Goal: Communication & Community: Ask a question

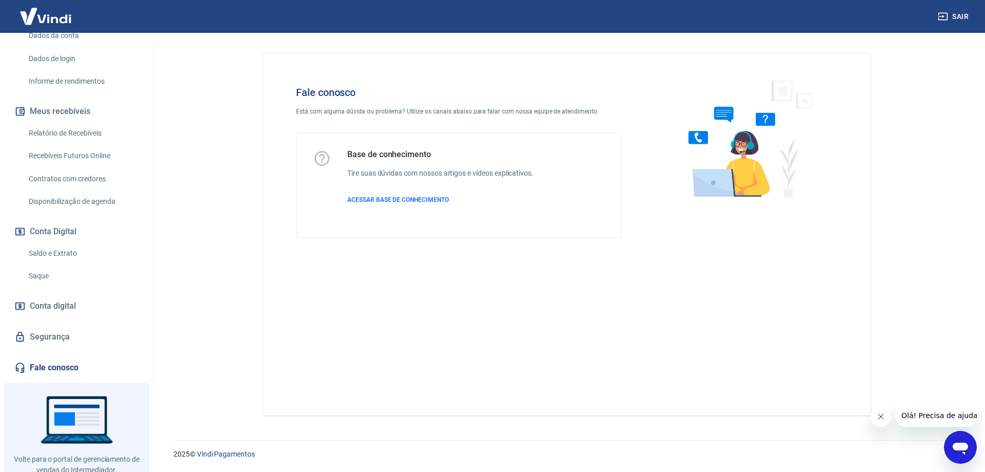
scroll to position [203, 0]
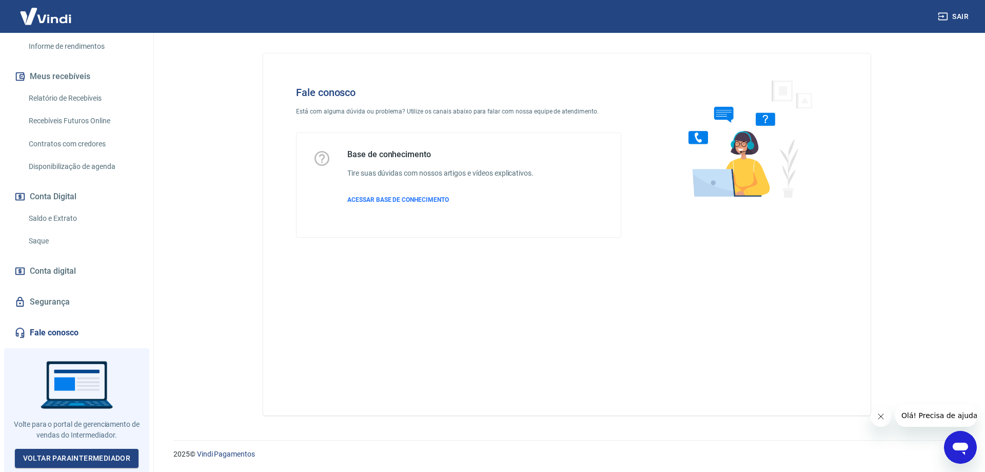
click at [68, 23] on img at bounding box center [45, 16] width 67 height 31
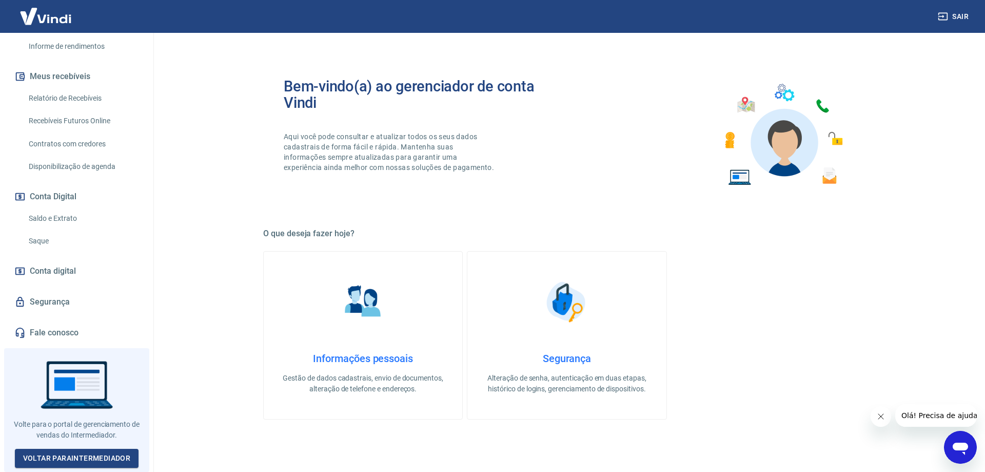
click at [68, 23] on img at bounding box center [45, 16] width 67 height 31
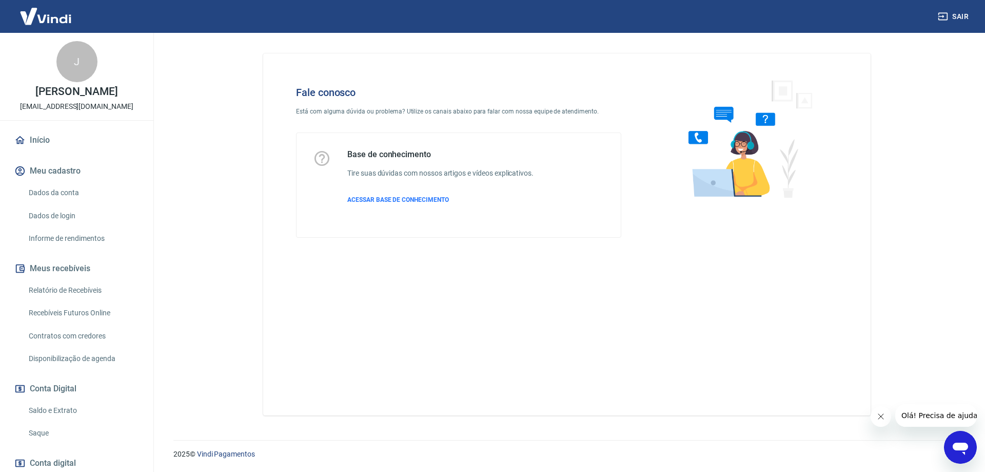
click at [355, 414] on div "Fale conosco Está com alguma dúvida ou problema? Utilize os canais abaixo para …" at bounding box center [567, 234] width 608 height 362
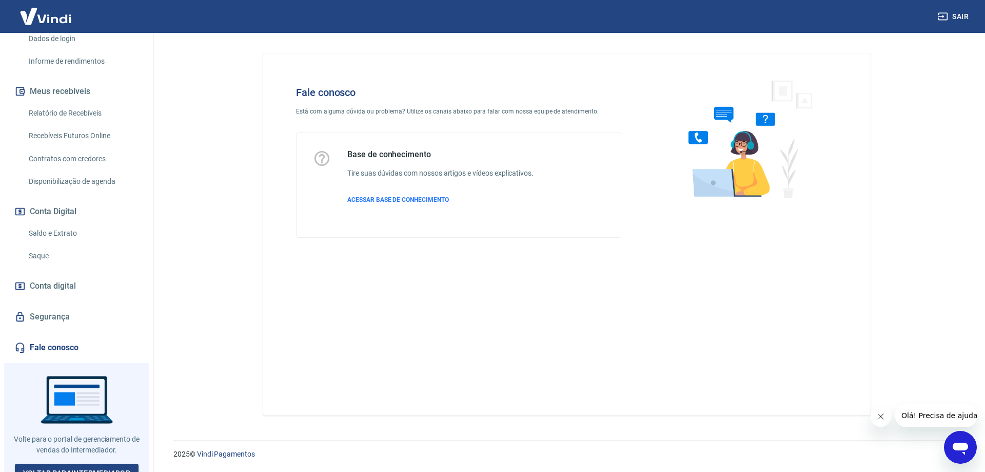
scroll to position [203, 0]
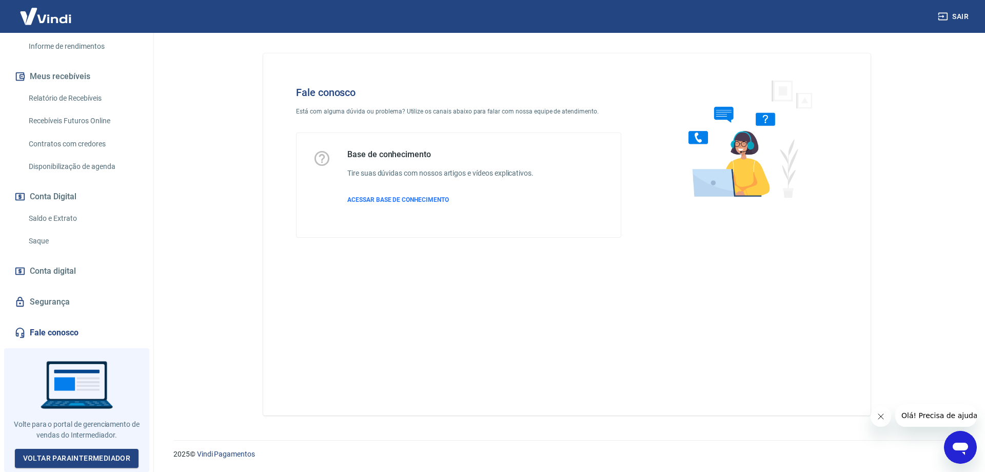
click at [61, 338] on link "Fale conosco" at bounding box center [76, 332] width 129 height 23
click at [73, 336] on link "Fale conosco" at bounding box center [76, 332] width 129 height 23
drag, startPoint x: 470, startPoint y: 156, endPoint x: 320, endPoint y: 384, distance: 273.6
click at [320, 384] on div "Fale conosco Está com alguma dúvida ou problema? Utilize os canais abaixo para …" at bounding box center [567, 234] width 608 height 362
click at [966, 438] on icon "Abrir janela de mensagens" at bounding box center [960, 447] width 18 height 18
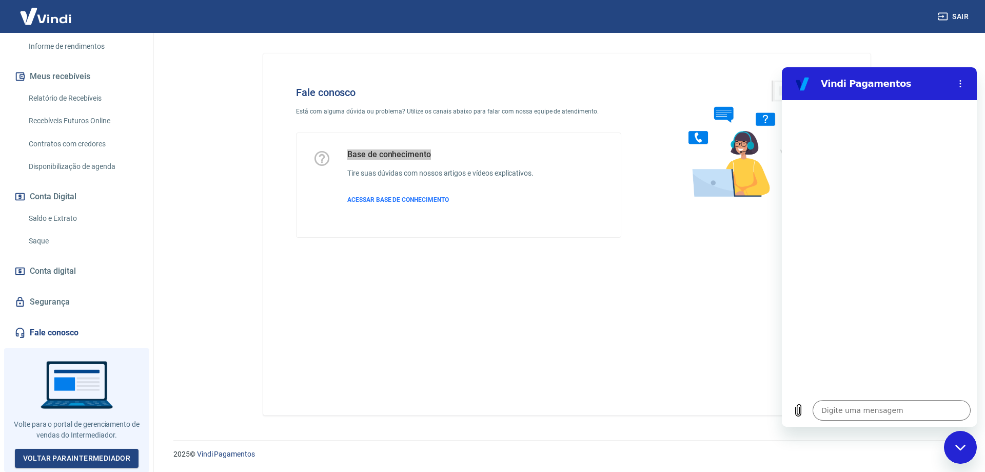
type textarea "x"
click at [849, 410] on textarea at bounding box center [892, 410] width 158 height 21
type textarea "c"
type textarea "x"
type textarea "co"
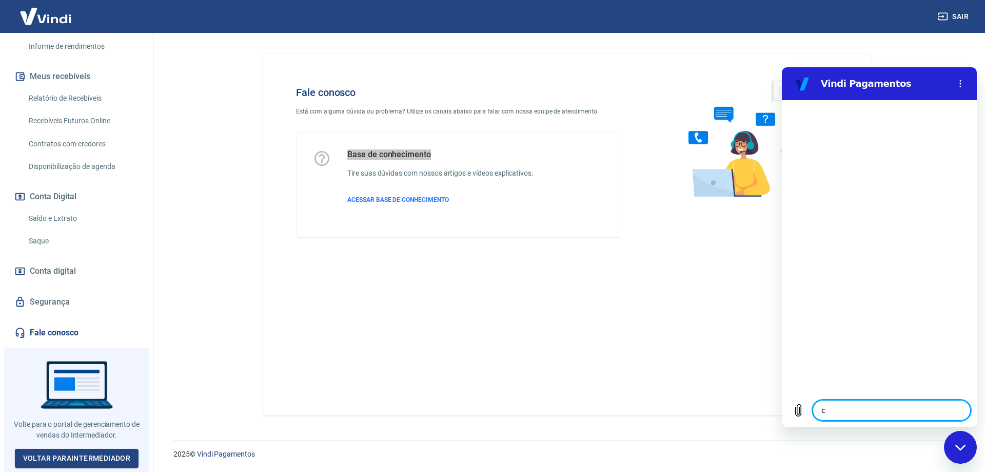
type textarea "x"
type textarea "c"
type textarea "x"
type textarea "c"
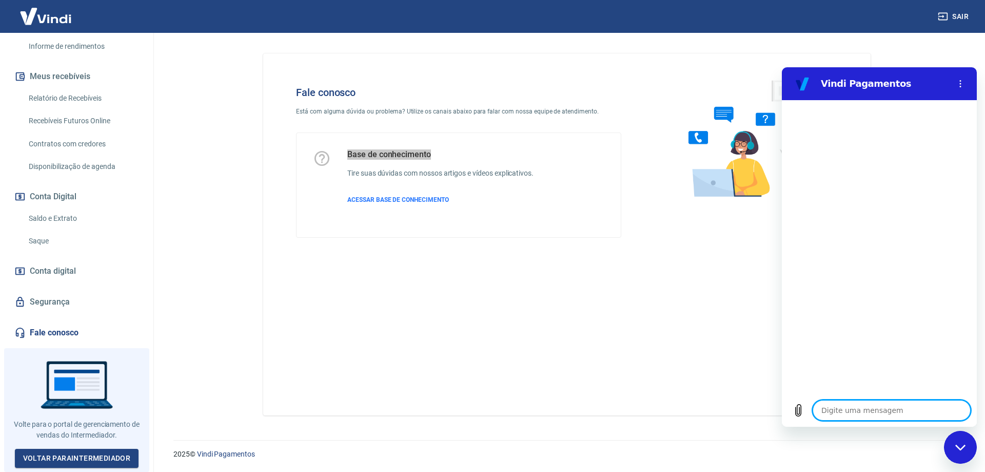
type textarea "x"
type textarea "co"
type textarea "x"
type textarea "con"
type textarea "x"
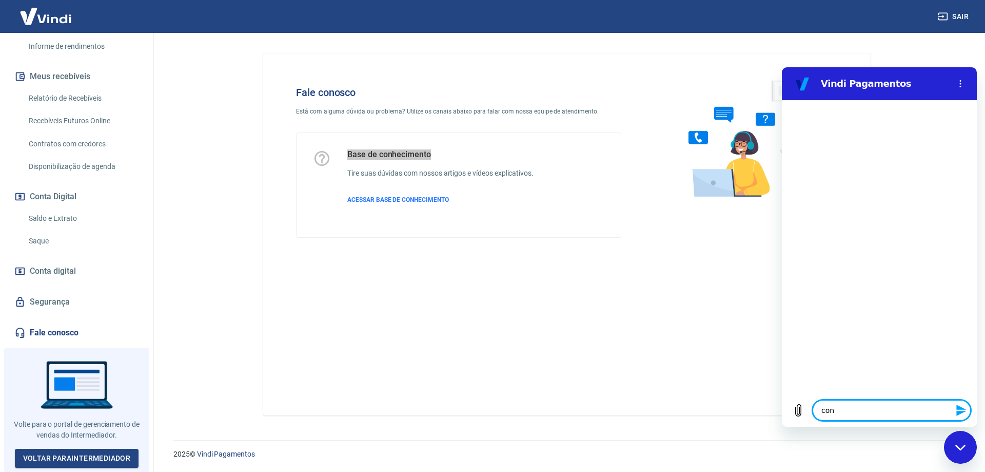
type textarea "cont"
type textarea "x"
type textarea "conte"
type textarea "x"
type textarea "contes"
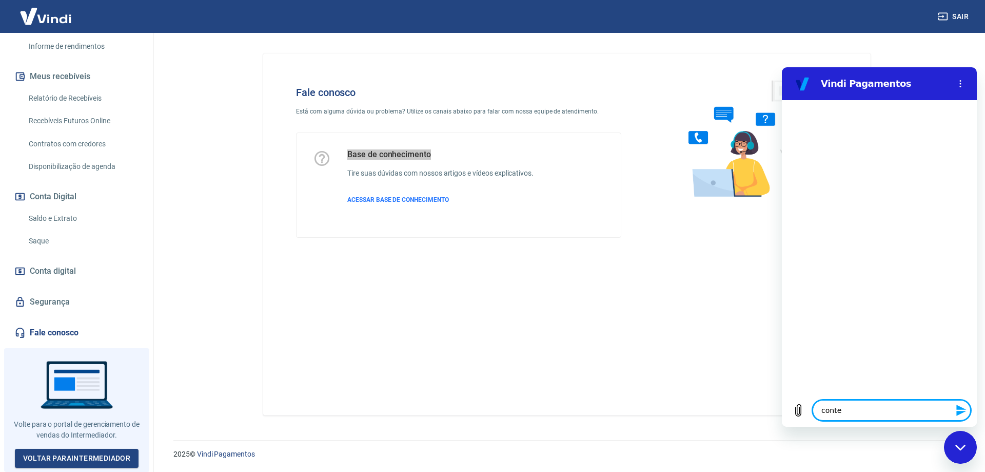
type textarea "x"
type textarea "contest"
type textarea "x"
type textarea "contesta"
type textarea "x"
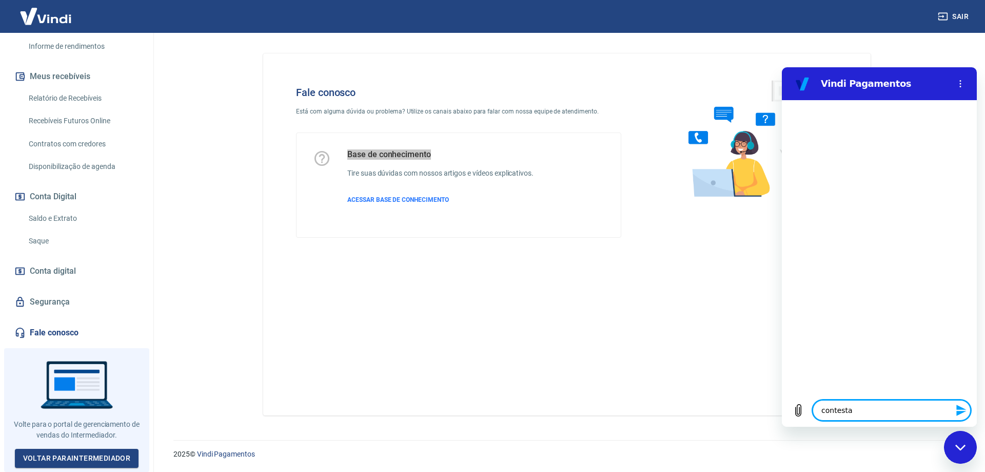
type textarea "contestaç"
type textarea "x"
type textarea "contestaçã"
type textarea "x"
type textarea "contestação"
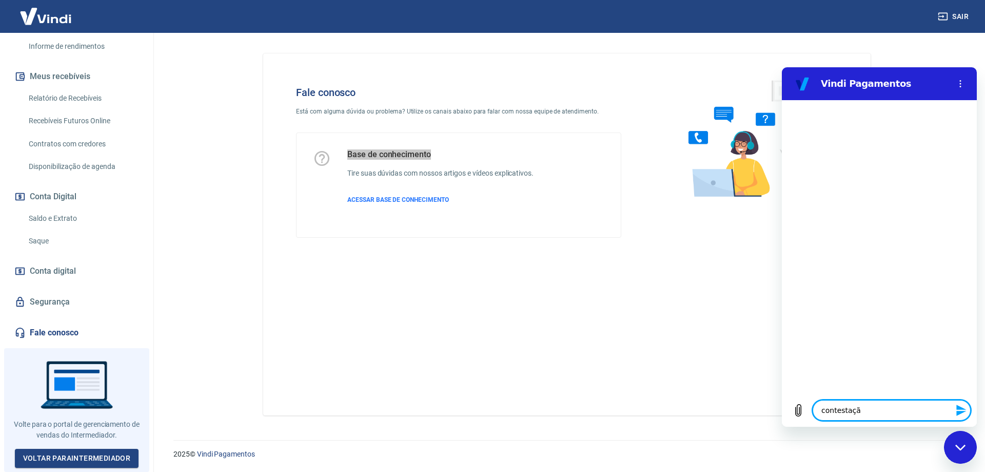
type textarea "x"
type textarea "contestação"
type textarea "x"
type textarea "contestação e"
type textarea "x"
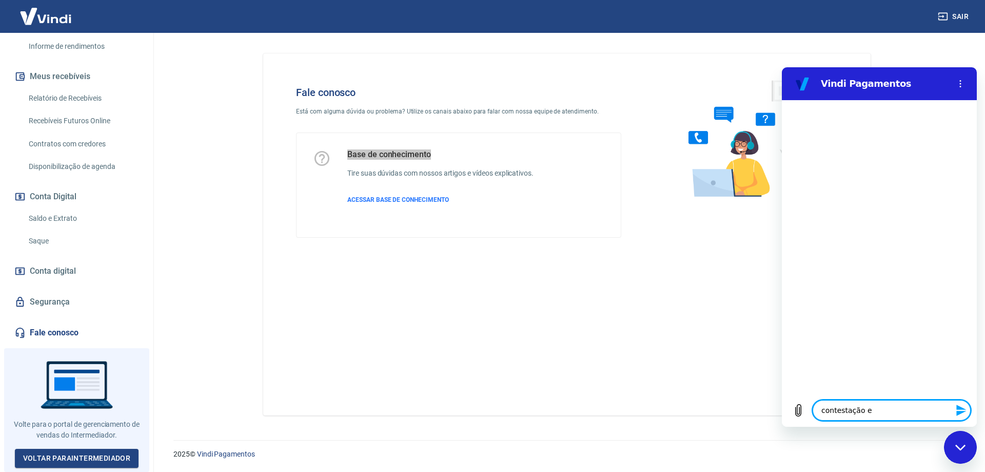
type textarea "contestação en"
type textarea "x"
type textarea "contestação enc"
type textarea "x"
type textarea "contestação ence"
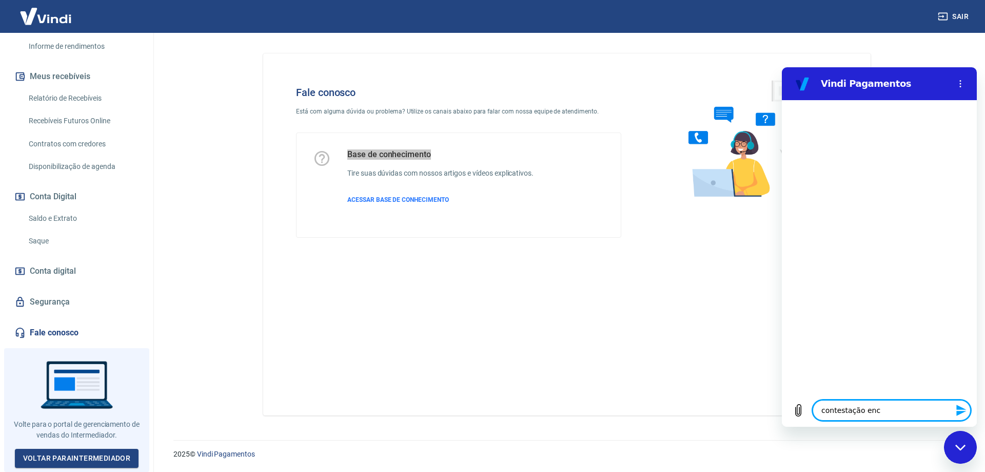
type textarea "x"
type textarea "contestação encer"
type textarea "x"
type textarea "contestação encerr"
type textarea "x"
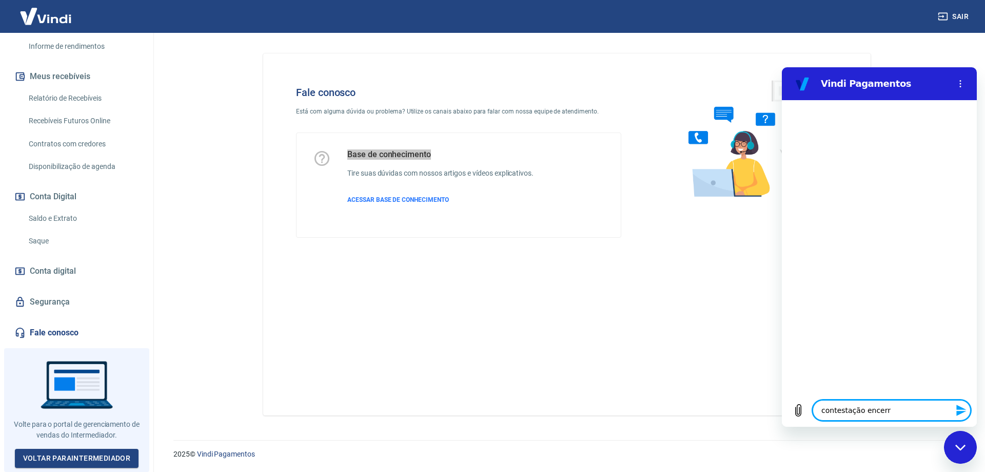
type textarea "contestação encerra"
type textarea "x"
type textarea "contestação encerrad"
type textarea "x"
type textarea "contestação encerrada"
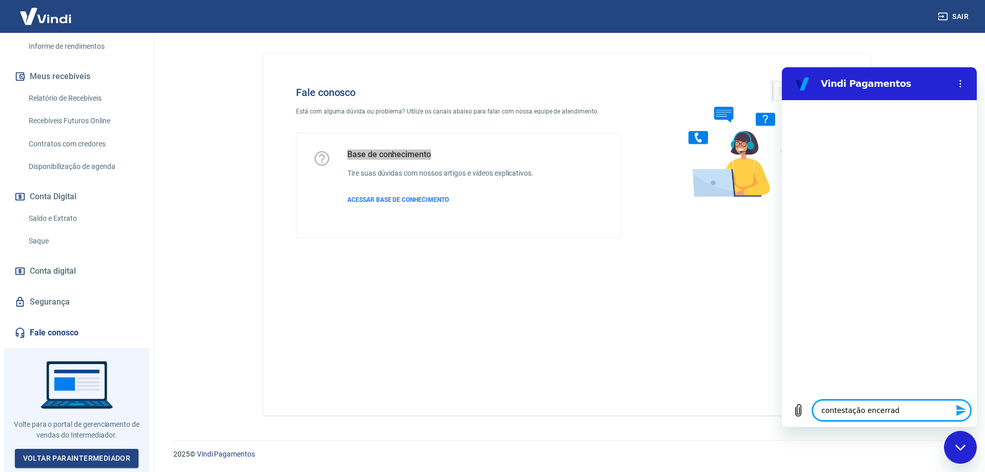
type textarea "x"
type textarea "contestação encerrada"
type textarea "x"
type textarea "contestação encerrada i"
type textarea "x"
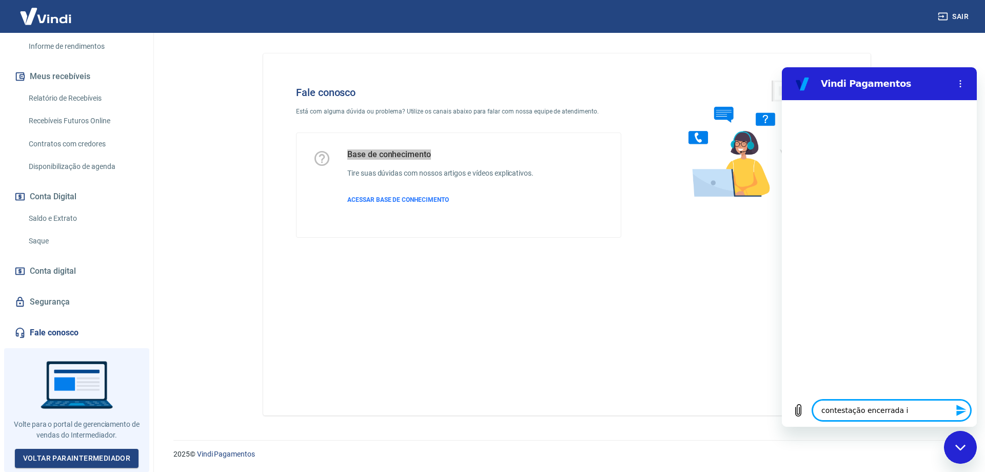
type textarea "contestação encerrada in"
type textarea "x"
type textarea "contestação encerrada ind"
type textarea "x"
type textarea "contestação encerrada inde"
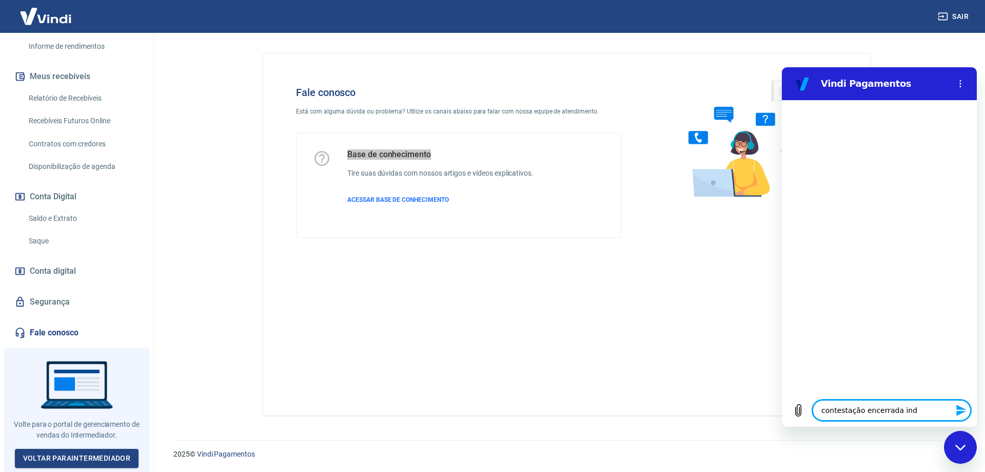
type textarea "x"
type textarea "contestação encerrada indev"
type textarea "x"
type textarea "contestação encerrada indevi"
type textarea "x"
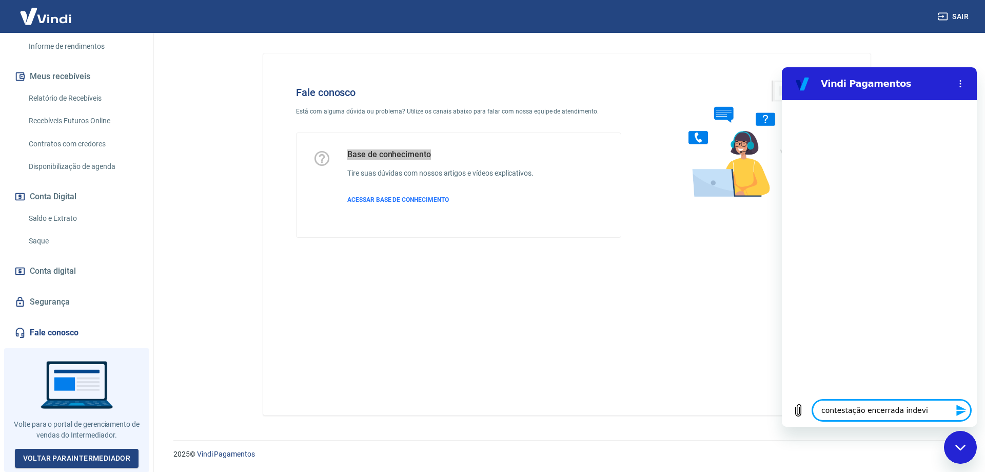
type textarea "contestação encerrada indevid"
type textarea "x"
type textarea "contestação encerrada indevida"
type textarea "x"
type textarea "contestação encerrada indevidam"
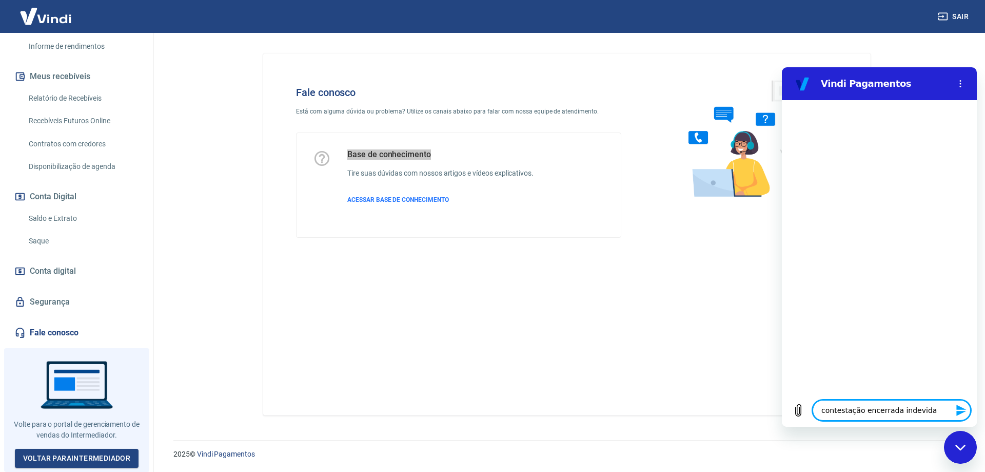
type textarea "x"
type textarea "contestação encerrada indevidame"
type textarea "x"
type textarea "contestação encerrada indevidamen"
type textarea "x"
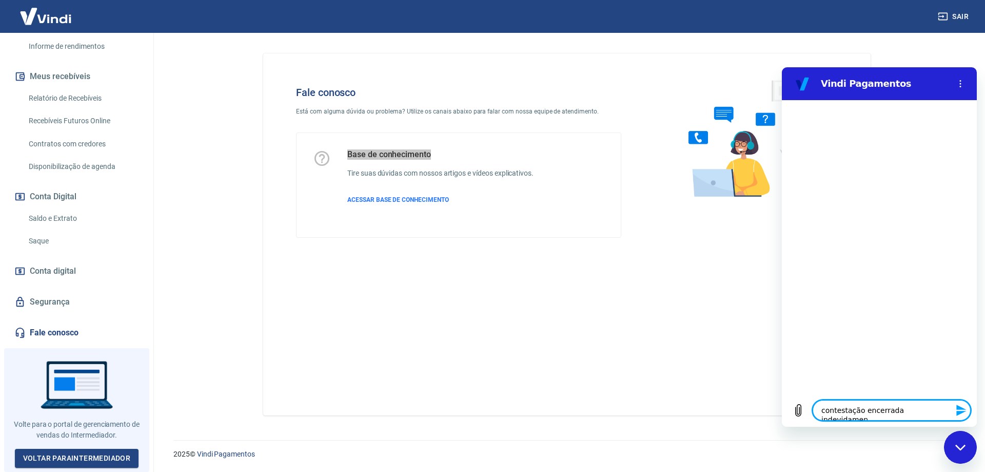
type textarea "contestação encerrada indevidament"
type textarea "x"
type textarea "contestação encerrada indevidamente"
type textarea "x"
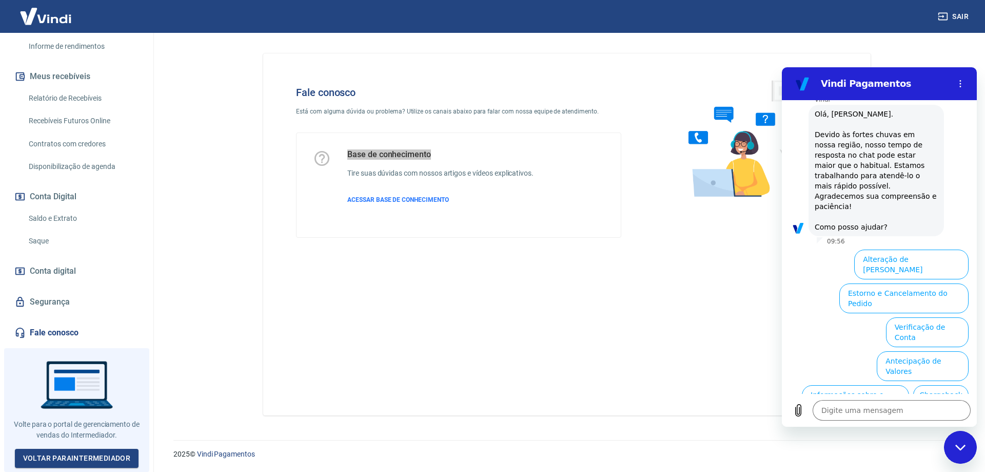
scroll to position [72, 0]
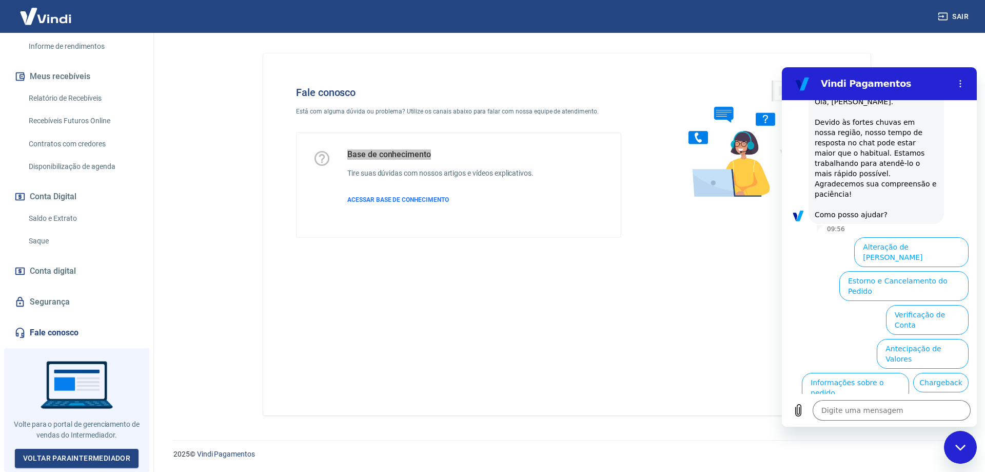
click at [846, 406] on button "Extrato e Recebíveis" at bounding box center [839, 421] width 81 height 30
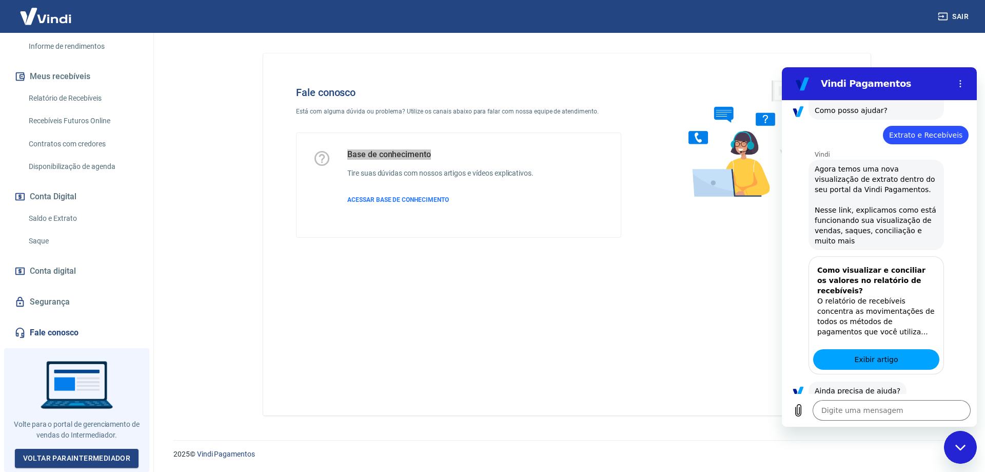
scroll to position [177, 0]
drag, startPoint x: 928, startPoint y: 379, endPoint x: 1165, endPoint y: 402, distance: 238.2
click at [928, 413] on button "Sim" at bounding box center [919, 423] width 30 height 20
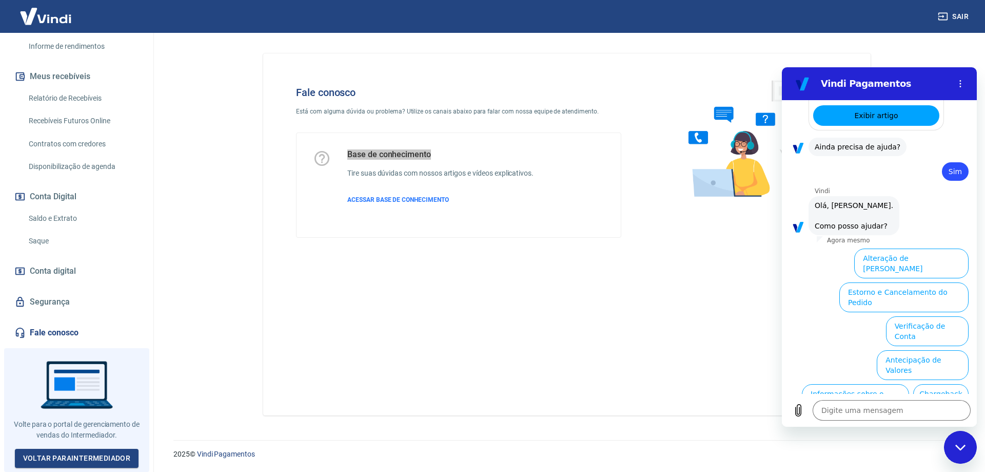
scroll to position [421, 0]
click at [847, 417] on button "Extrato e Recebíveis" at bounding box center [839, 432] width 81 height 30
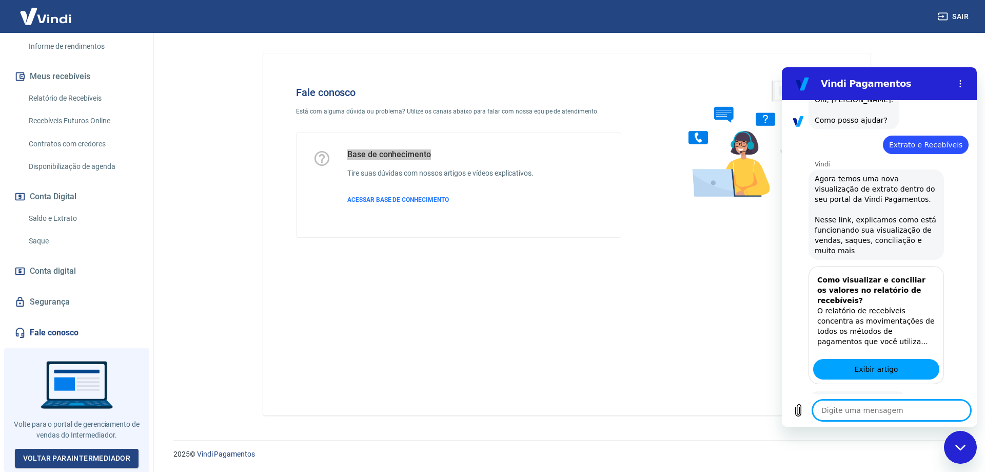
click at [921, 423] on button "Sim" at bounding box center [919, 433] width 30 height 20
type textarea "x"
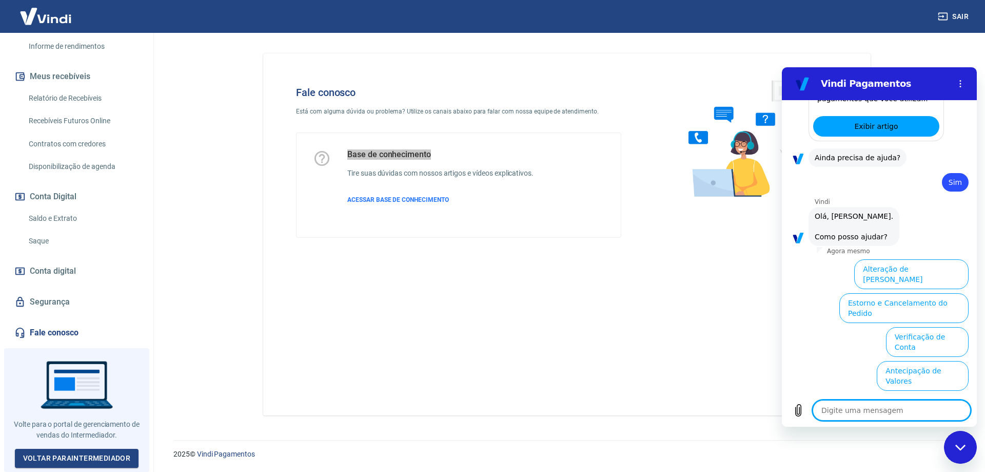
click at [896, 414] on textarea at bounding box center [892, 410] width 158 height 21
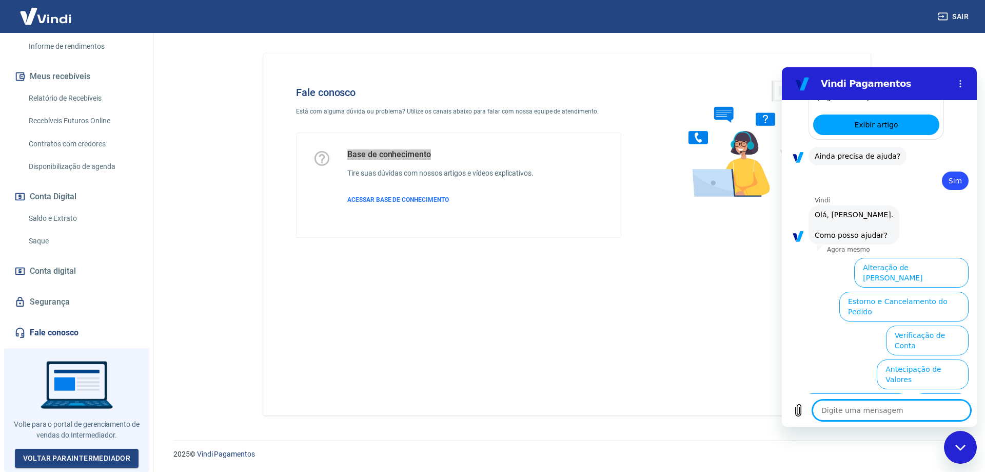
type textarea "f"
type textarea "x"
type textarea "fa"
type textarea "x"
type textarea "fal"
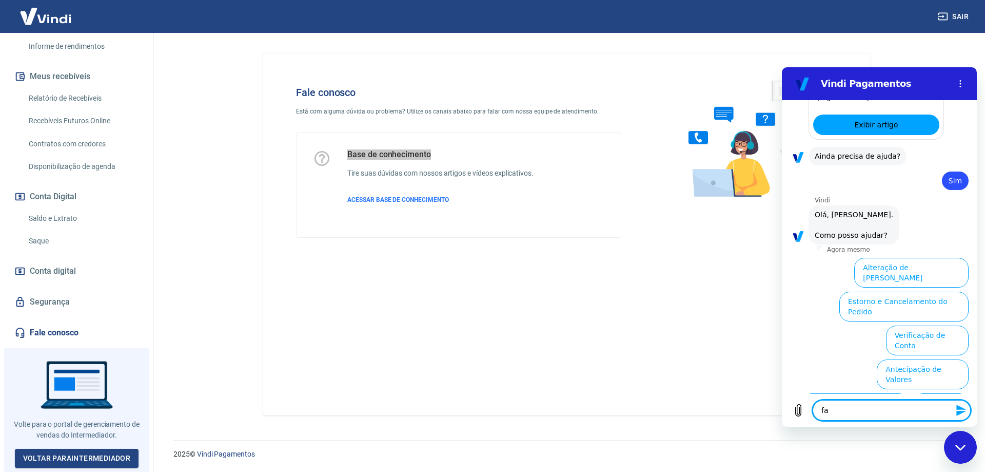
type textarea "x"
type textarea "fala"
type textarea "x"
type textarea "falar"
type textarea "x"
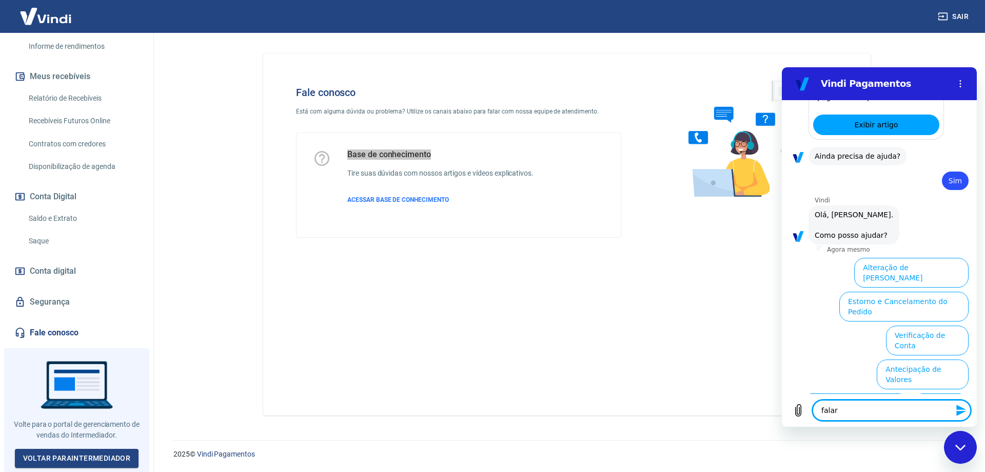
type textarea "falar"
type textarea "x"
type textarea "falar c"
type textarea "x"
type textarea "falar"
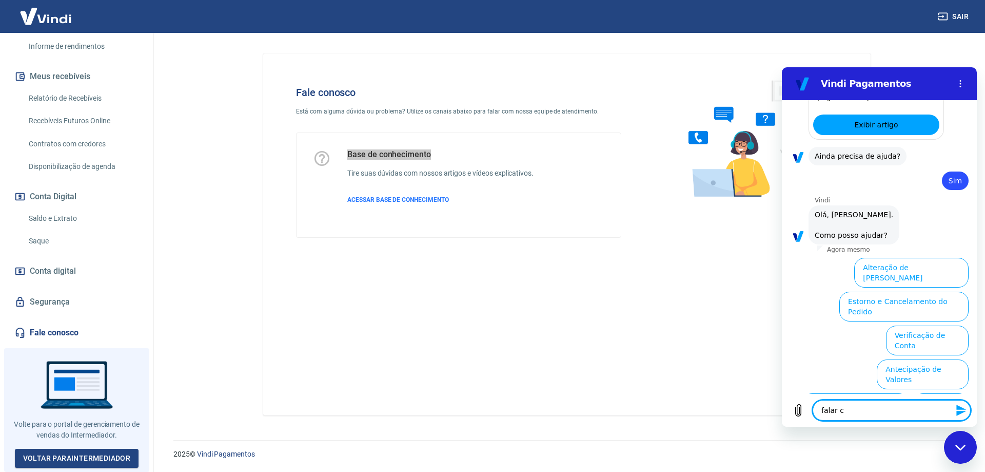
type textarea "x"
type textarea "falar c"
type textarea "x"
type textarea "falar co"
type textarea "x"
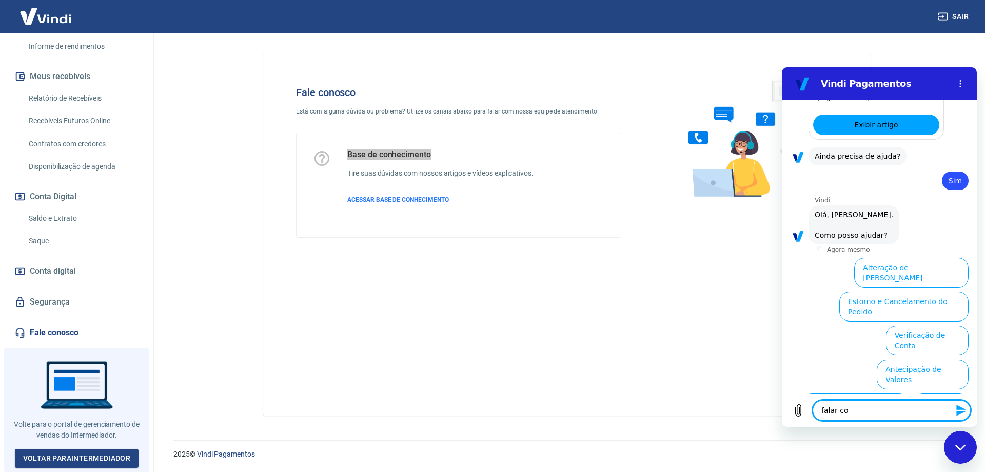
type textarea "falar com"
type textarea "x"
type textarea "falar com"
type textarea "x"
type textarea "falar com a"
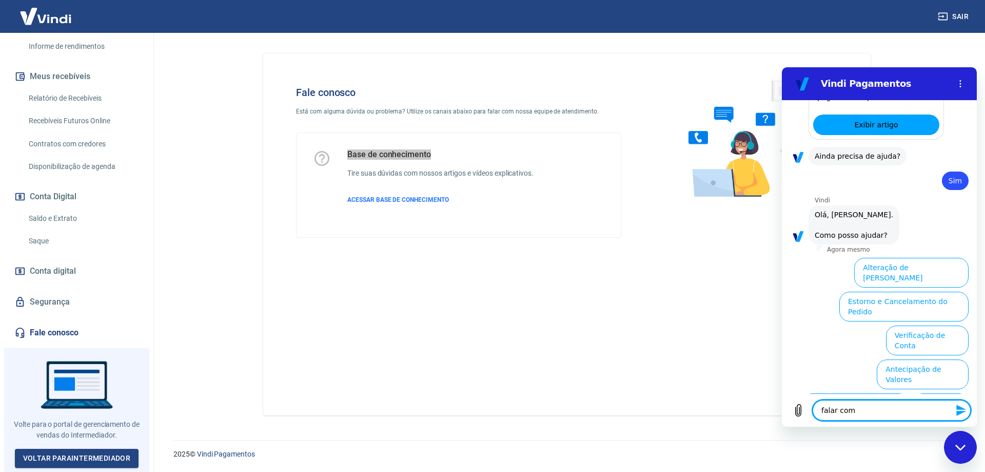
type textarea "x"
type textarea "falar com at"
type textarea "x"
type textarea "falar com ate"
type textarea "x"
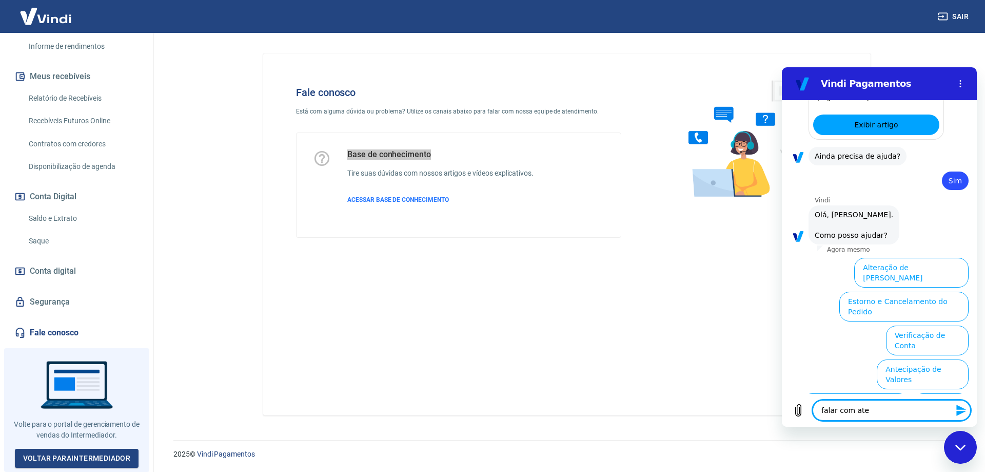
type textarea "falar com aten"
type textarea "x"
type textarea "falar com atend"
type textarea "x"
type textarea "falar com atende"
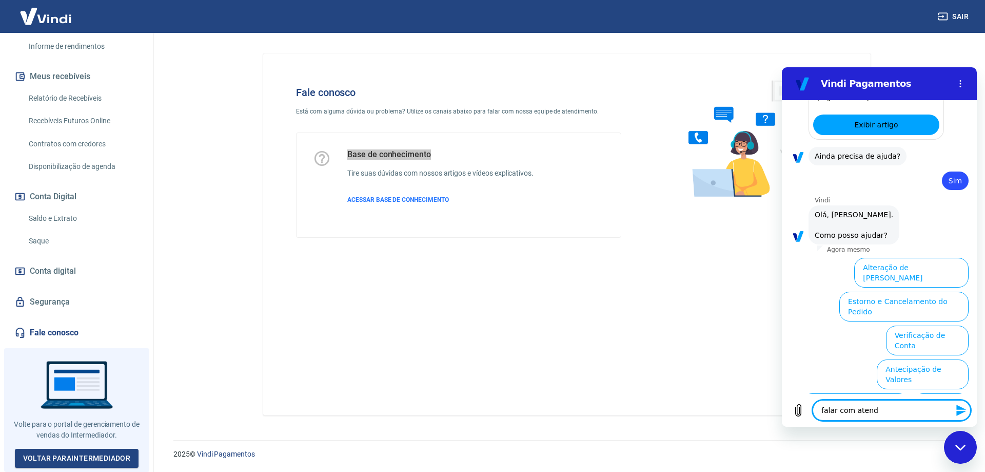
type textarea "x"
type textarea "falar com atenden"
type textarea "x"
type textarea "falar com atendent"
type textarea "x"
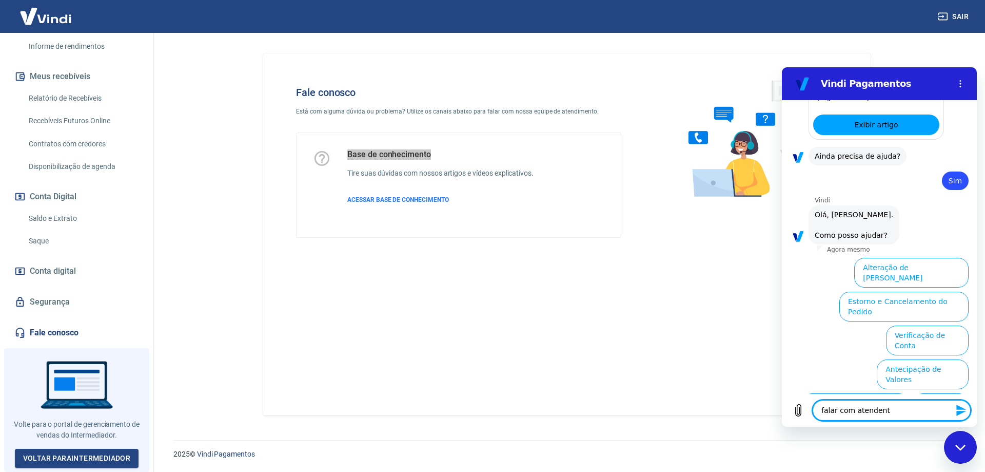
type textarea "falar com atendente"
type textarea "x"
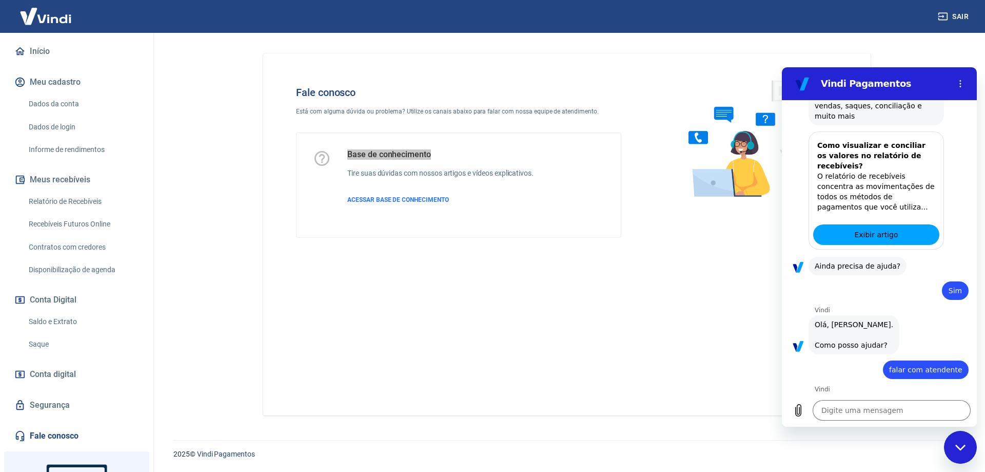
scroll to position [0, 0]
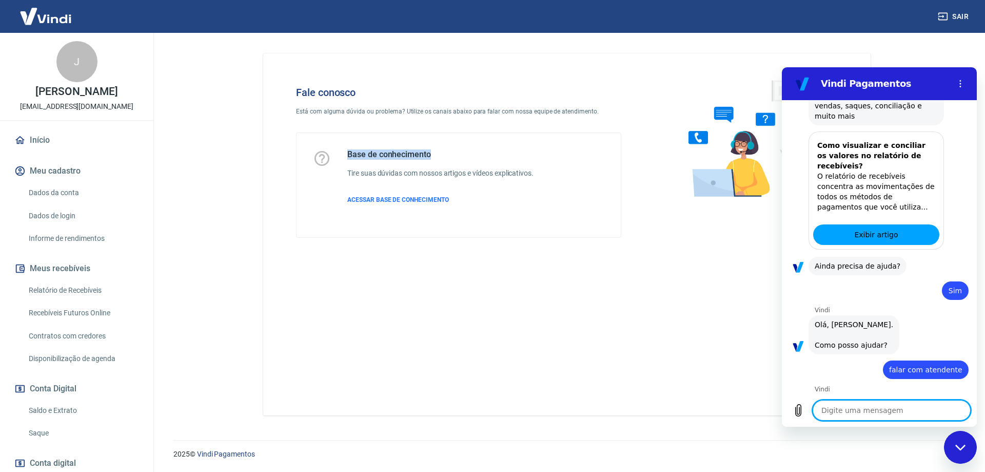
click at [49, 17] on img at bounding box center [45, 16] width 67 height 31
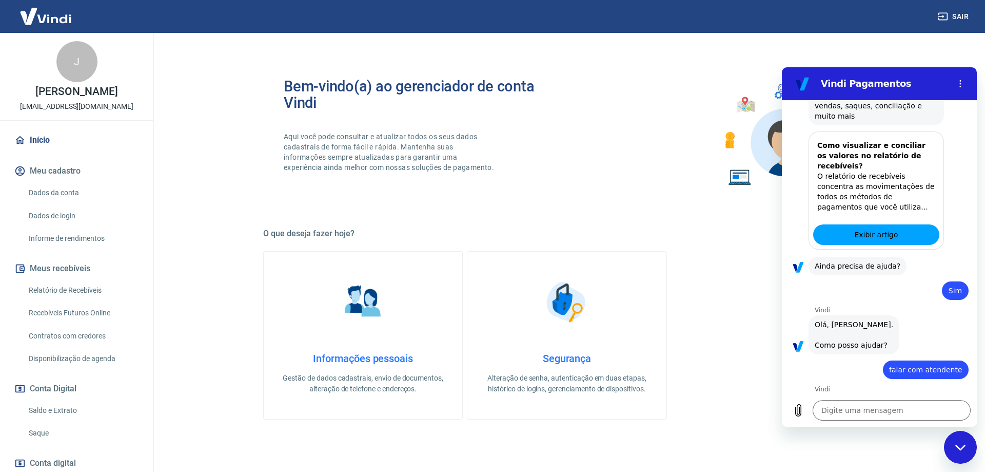
click at [42, 147] on link "Início" at bounding box center [76, 140] width 129 height 23
click at [61, 140] on link "Início" at bounding box center [76, 140] width 129 height 23
type textarea "x"
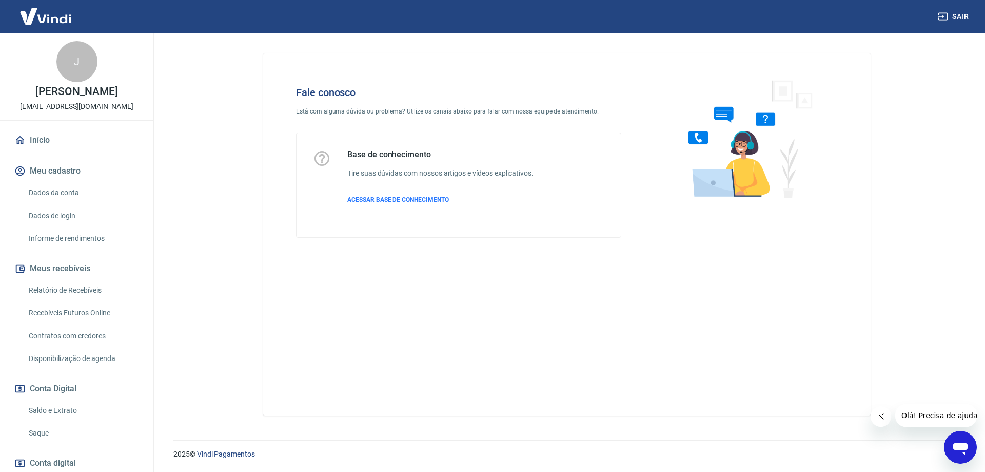
click at [922, 422] on button "Olá! Precisa de ajuda?" at bounding box center [941, 415] width 92 height 23
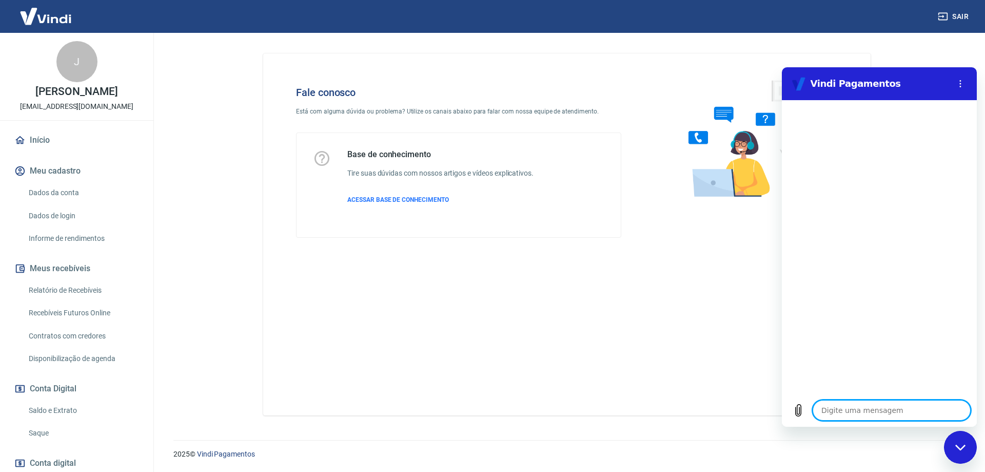
type textarea "c"
type textarea "x"
type textarea "co"
type textarea "x"
type textarea "con"
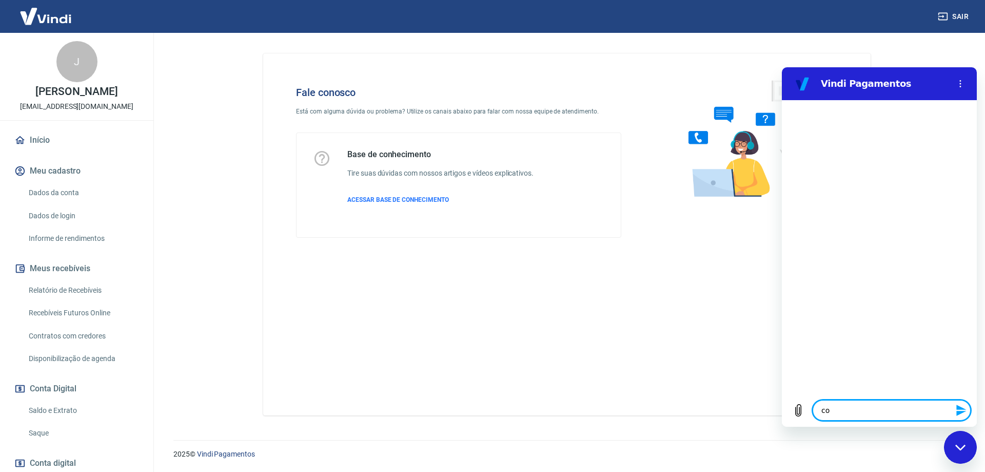
type textarea "x"
type textarea "cont"
type textarea "x"
type textarea "conte"
type textarea "x"
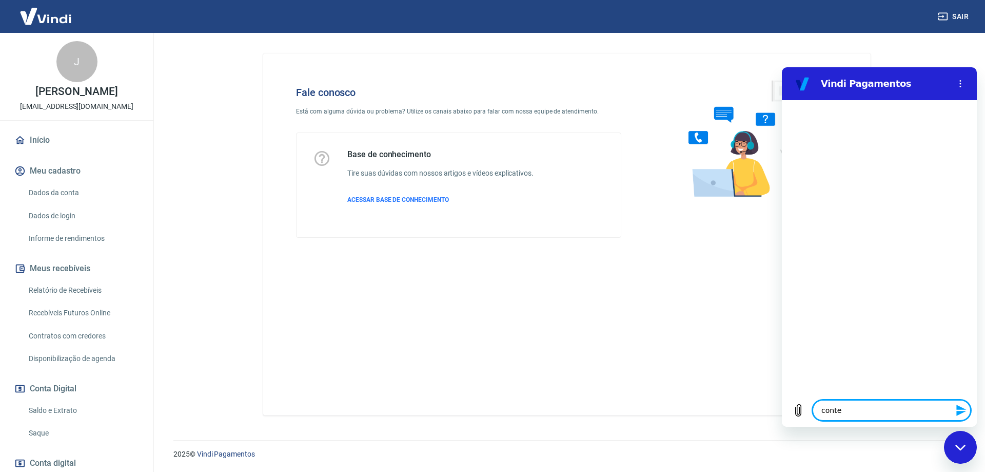
type textarea "contes"
type textarea "x"
type textarea "contest"
type textarea "x"
type textarea "contesta"
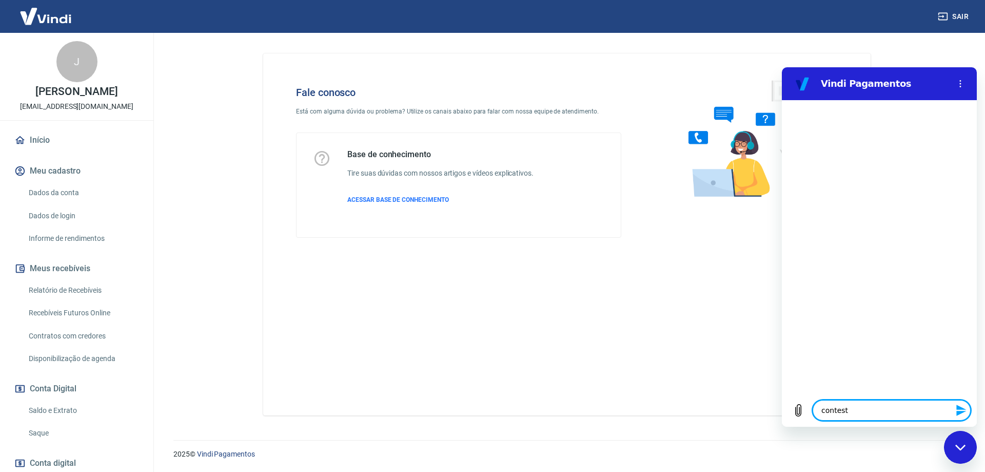
type textarea "x"
type textarea "contestaç"
type textarea "x"
type textarea "contestaçã"
type textarea "x"
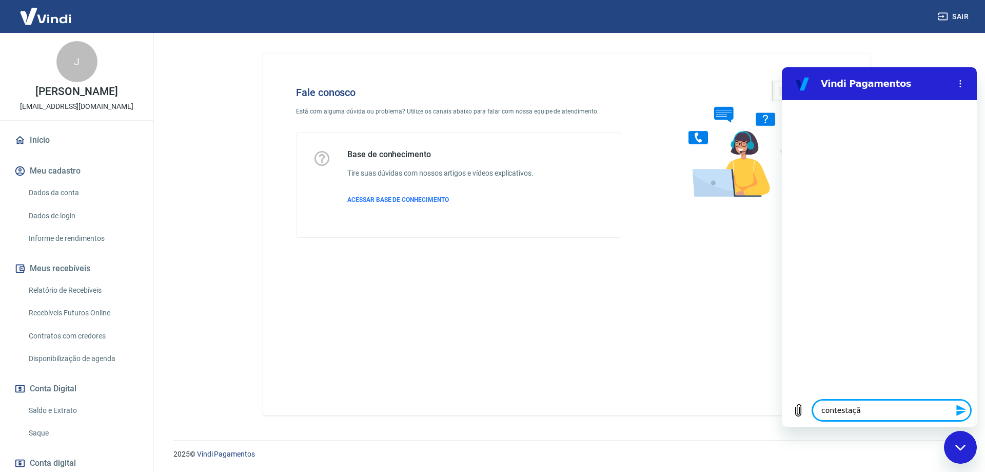
type textarea "contestação"
type textarea "x"
type textarea "contestação"
type textarea "x"
type textarea "contestação e"
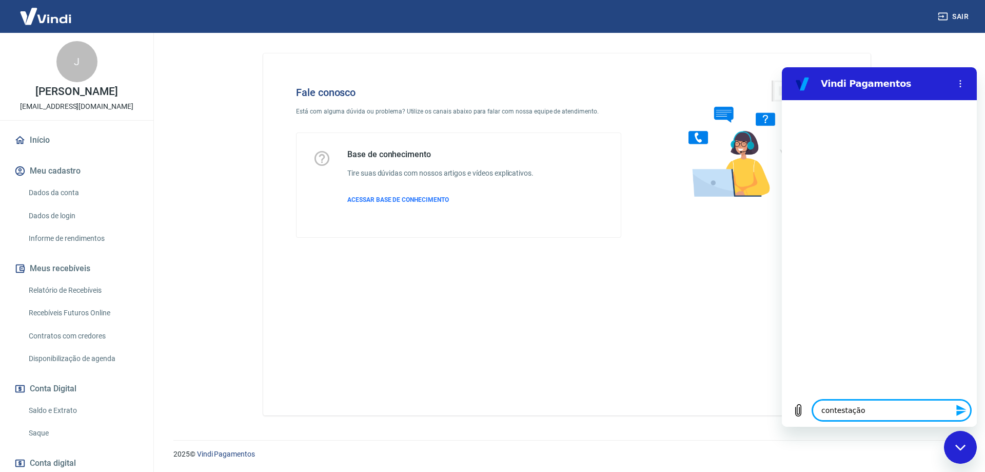
type textarea "x"
type textarea "contestação en"
type textarea "x"
type textarea "contestação e"
type textarea "x"
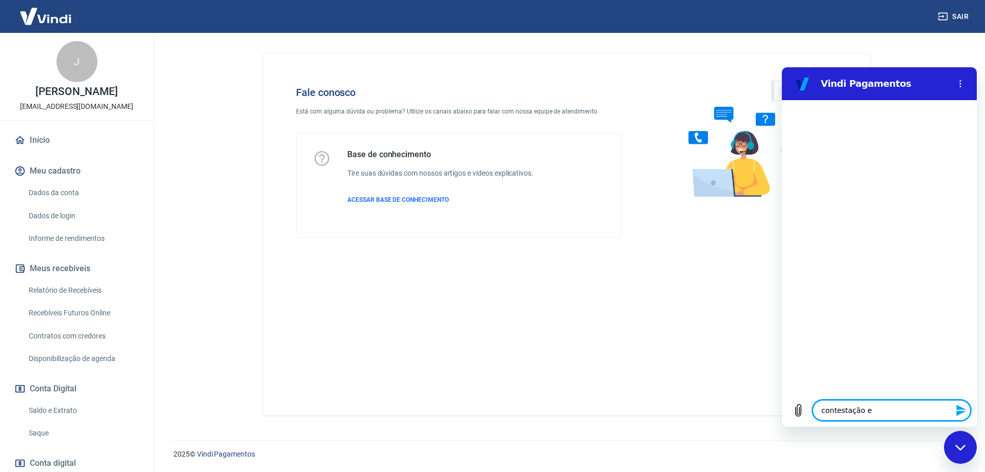
type textarea "contestação em"
type textarea "x"
type textarea "contestação e"
type textarea "x"
type textarea "contestação en"
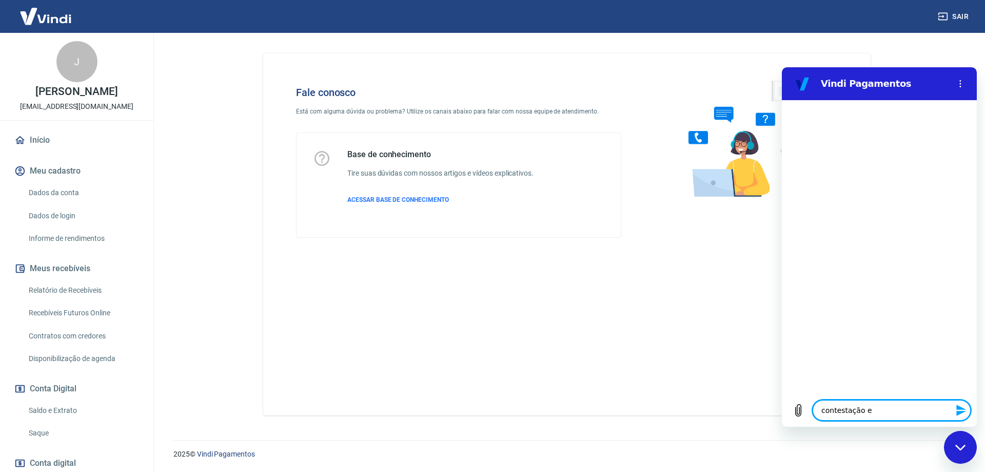
type textarea "x"
type textarea "contestação enc"
type textarea "x"
type textarea "contestação ence"
type textarea "x"
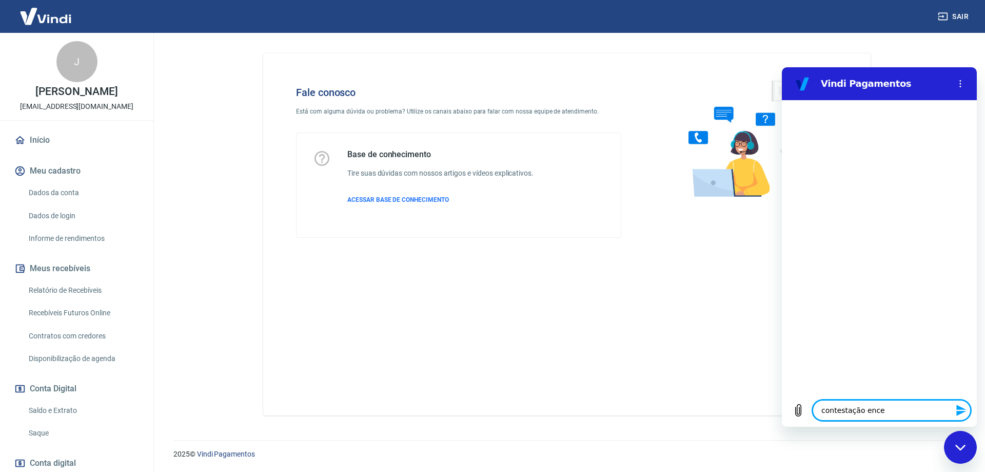
type textarea "contestação encer"
type textarea "x"
type textarea "contestação encerr"
type textarea "x"
type textarea "contestação encerra"
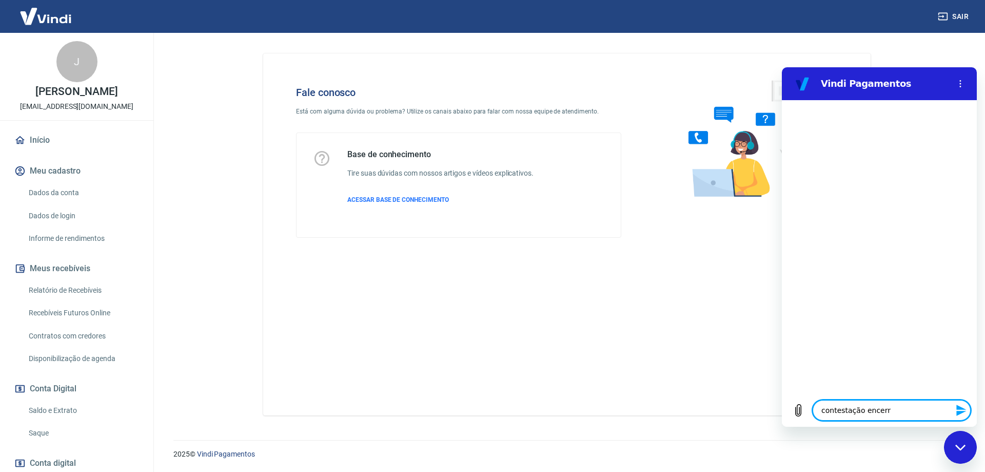
type textarea "x"
type textarea "contestação encerrad"
type textarea "x"
type textarea "contestação encerrada"
type textarea "x"
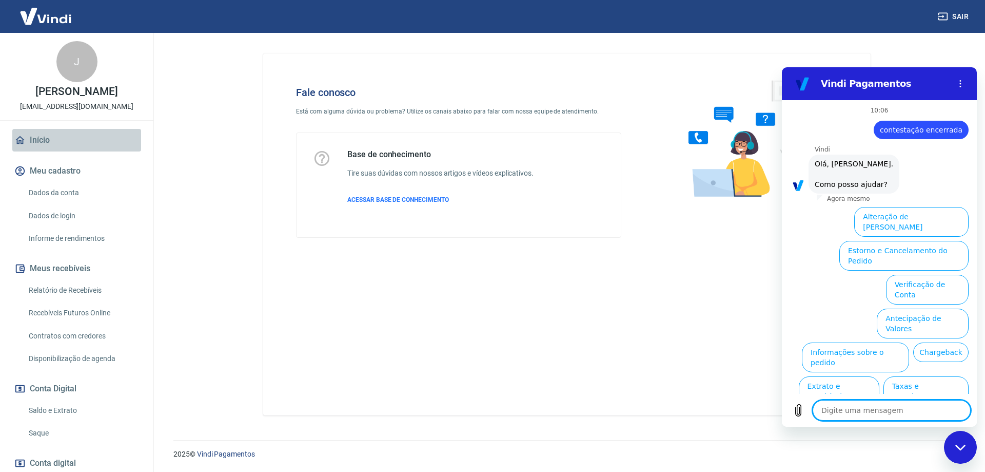
click at [43, 151] on link "Início" at bounding box center [76, 140] width 129 height 23
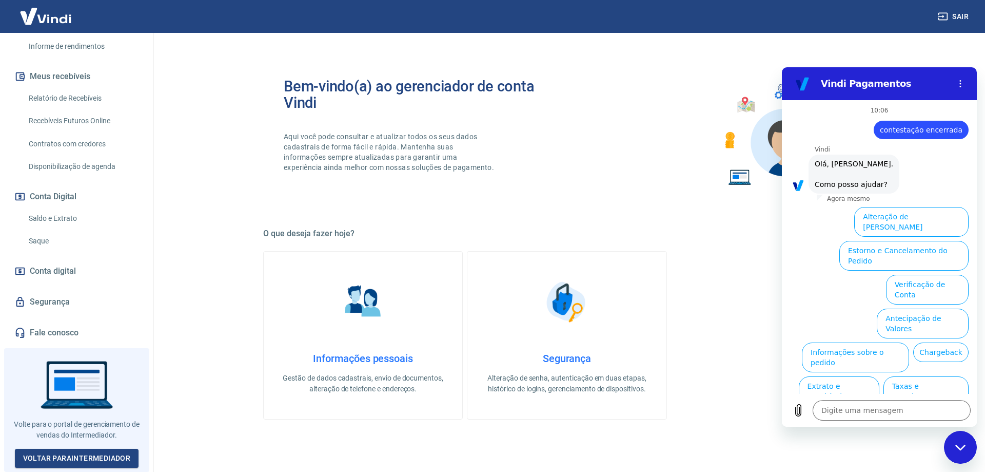
scroll to position [209, 0]
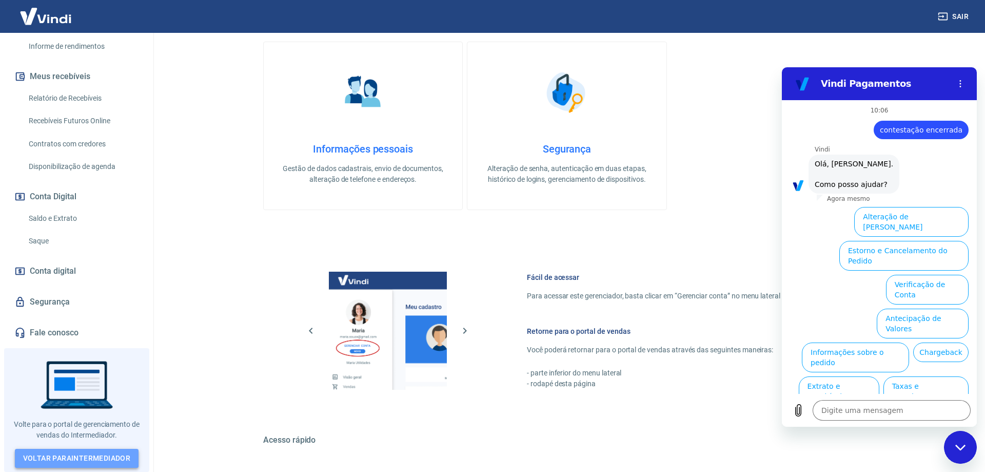
click at [96, 452] on link "Voltar para Intermediador" at bounding box center [77, 458] width 124 height 19
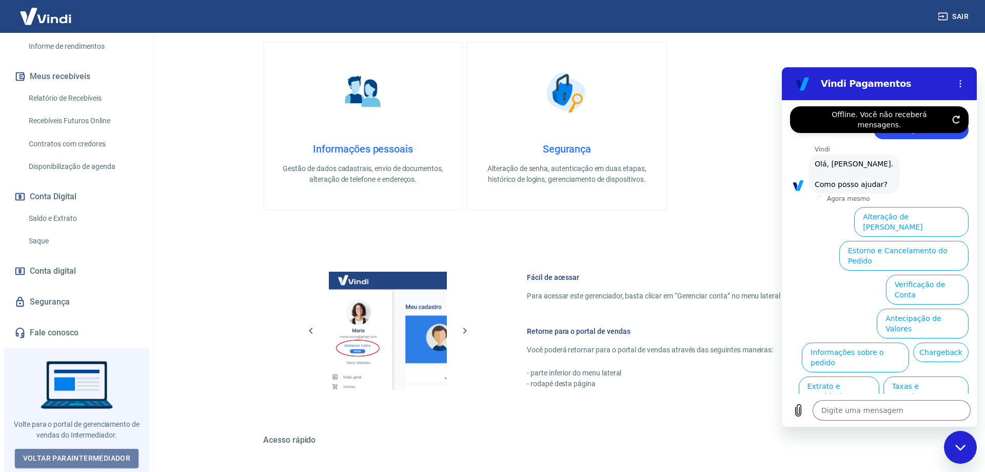
type textarea "x"
